Goal: Information Seeking & Learning: Learn about a topic

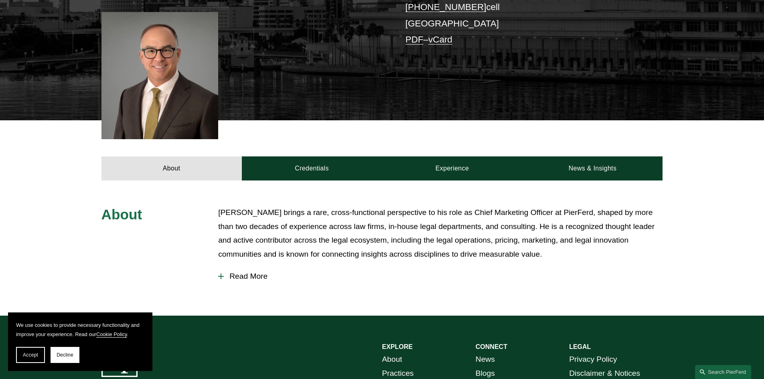
scroll to position [225, 0]
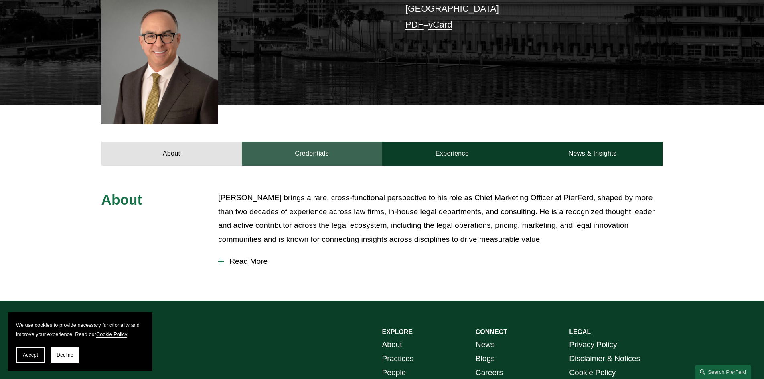
click at [308, 147] on link "Credentials" at bounding box center [312, 154] width 140 height 24
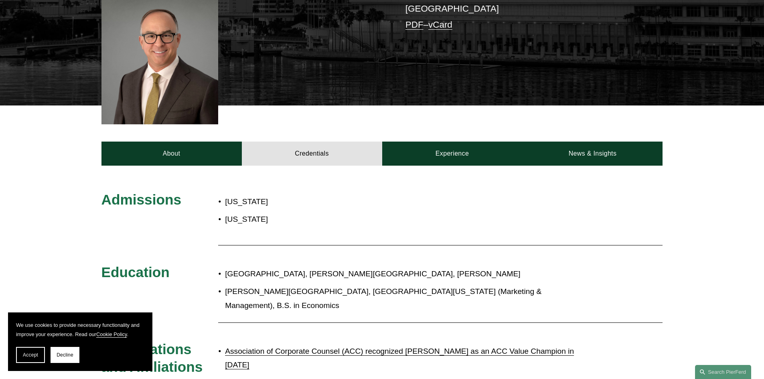
scroll to position [265, 0]
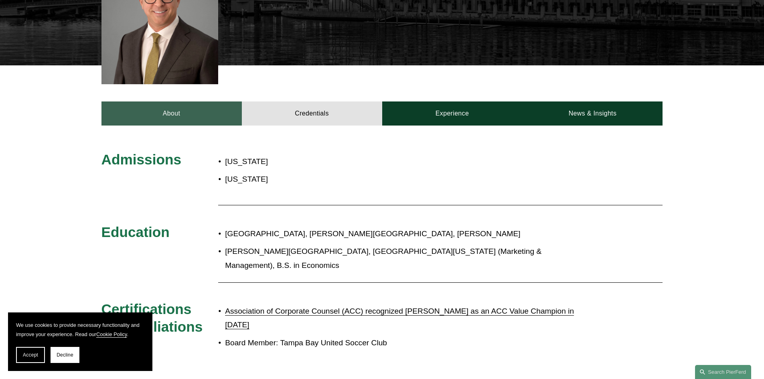
click at [203, 101] on link "About" at bounding box center [171, 113] width 140 height 24
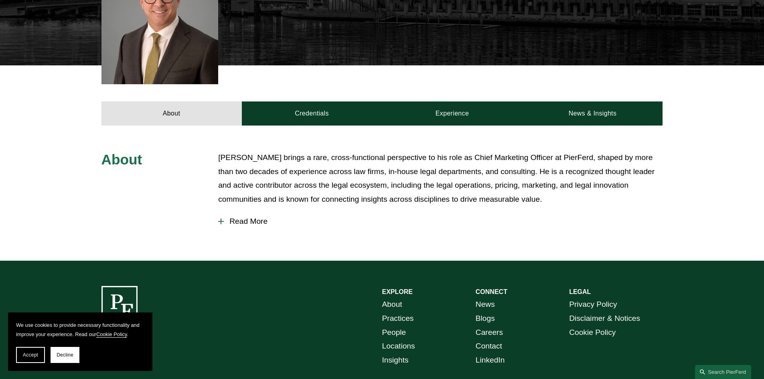
click at [248, 217] on span "Read More" at bounding box center [443, 221] width 439 height 9
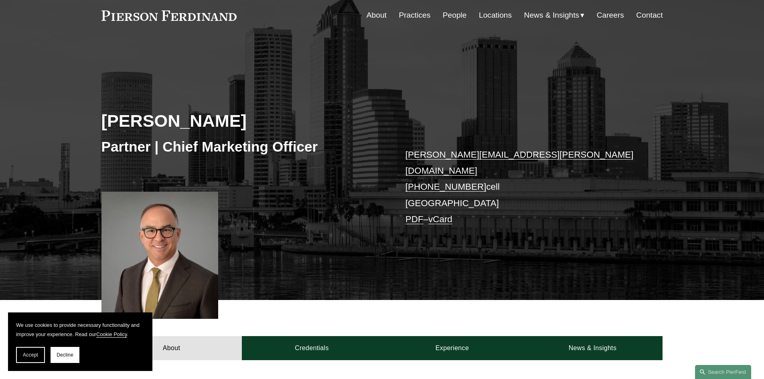
scroll to position [0, 0]
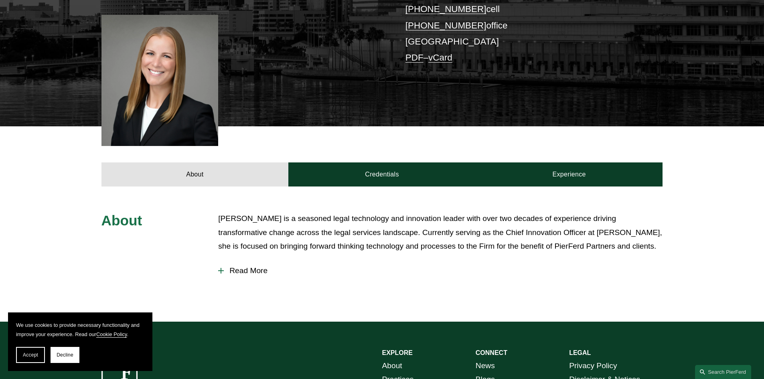
scroll to position [209, 0]
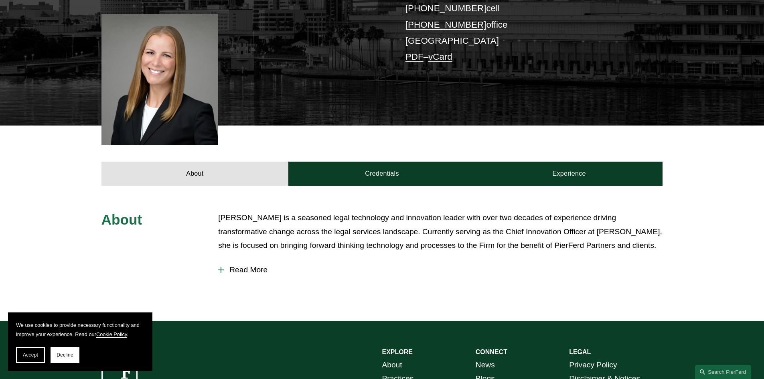
click at [254, 266] on span "Read More" at bounding box center [443, 270] width 439 height 9
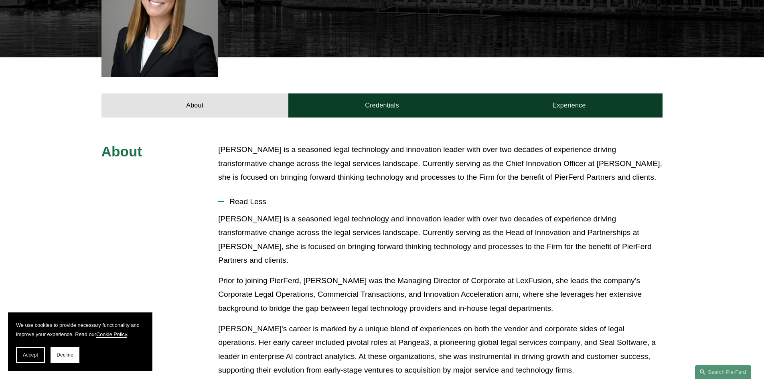
scroll to position [289, 0]
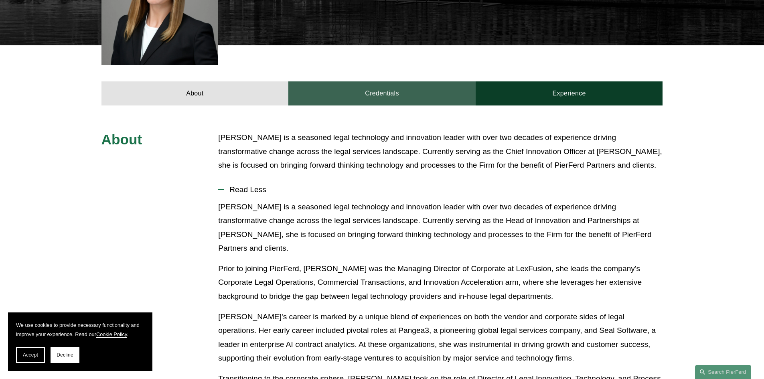
click at [379, 88] on link "Credentials" at bounding box center [381, 93] width 187 height 24
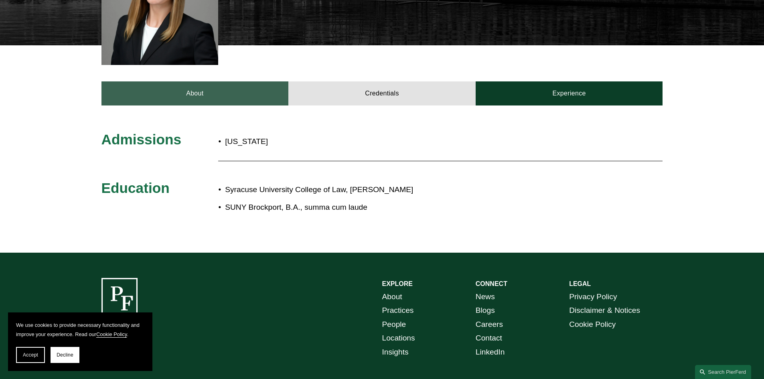
click at [276, 81] on link "About" at bounding box center [194, 93] width 187 height 24
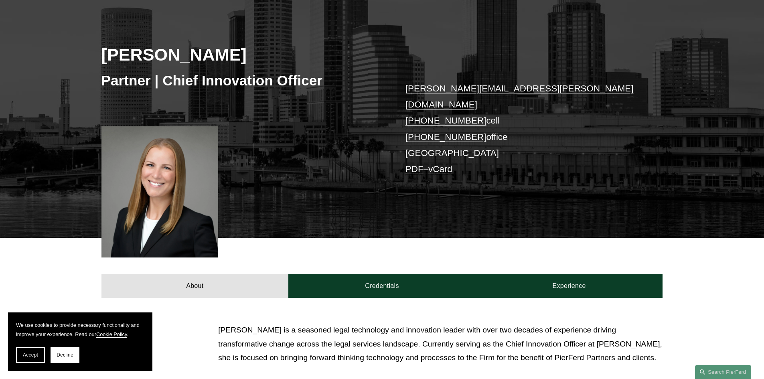
scroll to position [80, 0]
